Goal: Information Seeking & Learning: Compare options

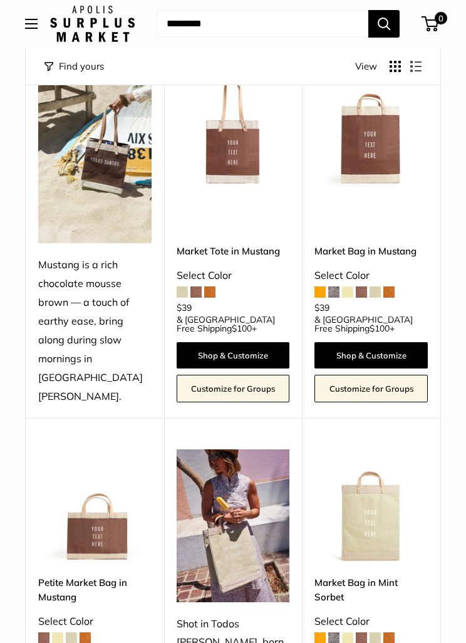
scroll to position [162, 0]
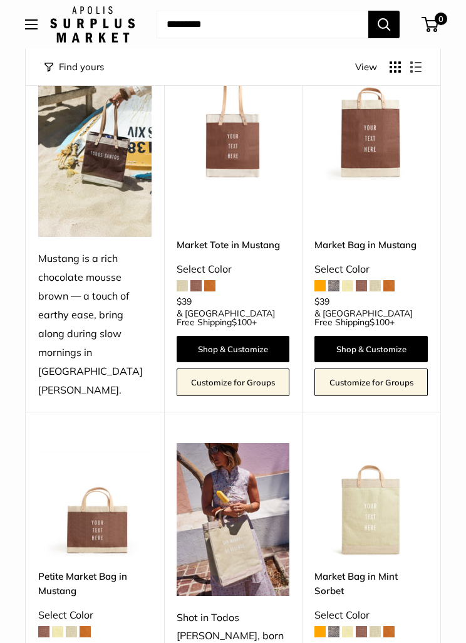
click at [248, 238] on link "Market Tote in Mustang" at bounding box center [233, 245] width 113 height 14
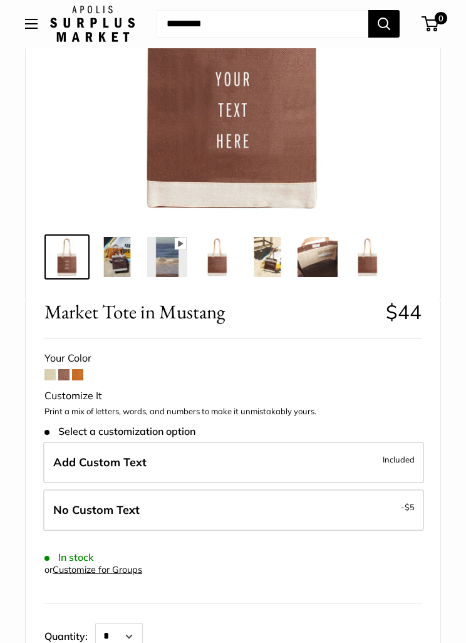
scroll to position [251, 0]
click at [48, 375] on span at bounding box center [50, 374] width 11 height 11
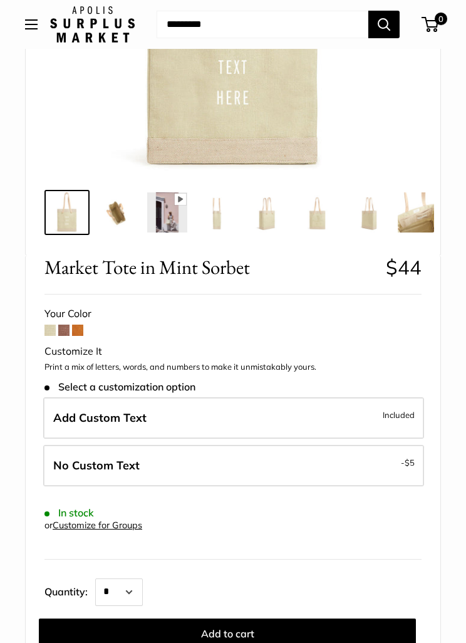
scroll to position [272, 0]
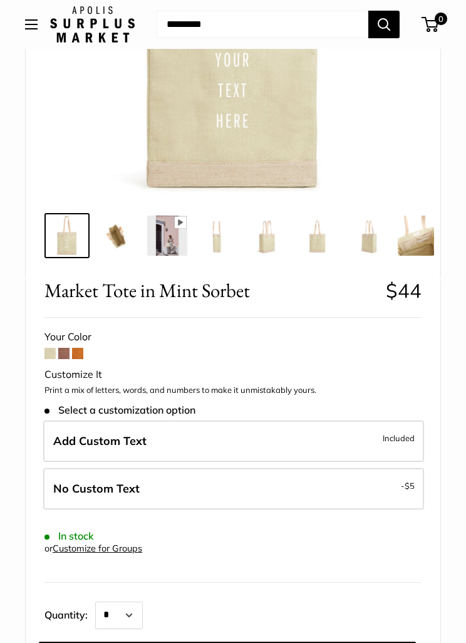
click at [83, 352] on span at bounding box center [77, 353] width 11 height 11
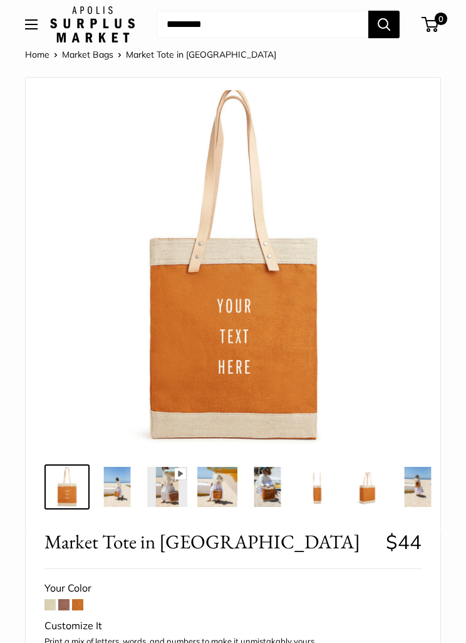
scroll to position [23, 0]
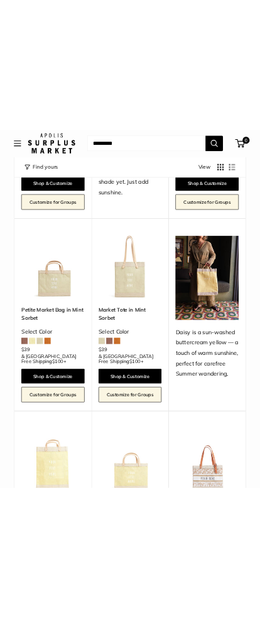
scroll to position [1035, 0]
